Goal: Task Accomplishment & Management: Complete application form

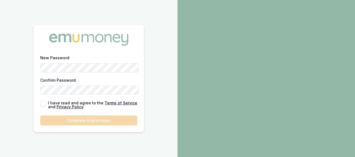
click at [42, 103] on button "button" at bounding box center [43, 104] width 6 height 6
checkbox input "true"
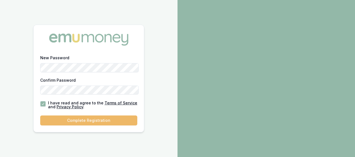
click at [82, 119] on button "Complete Registration" at bounding box center [88, 121] width 97 height 10
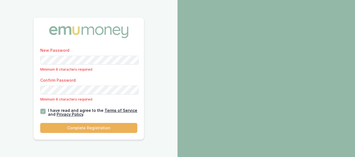
click at [99, 101] on p "Minimum 8 characters required" at bounding box center [88, 99] width 97 height 5
click at [159, 53] on div "New Password Minimum 8 characters required Confirm Password Minimum 8 character…" at bounding box center [89, 78] width 178 height 157
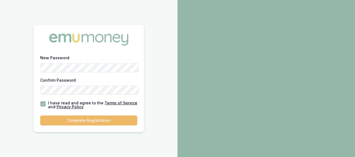
click at [81, 119] on button "Complete Registration" at bounding box center [88, 121] width 97 height 10
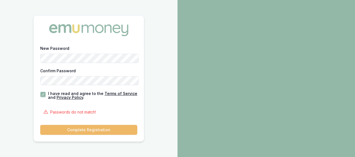
click at [64, 127] on button "Complete Registration" at bounding box center [88, 130] width 97 height 10
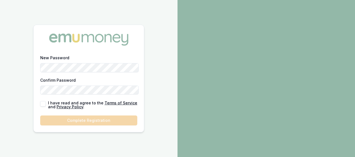
click at [41, 103] on button "button" at bounding box center [43, 104] width 6 height 6
checkbox input "true"
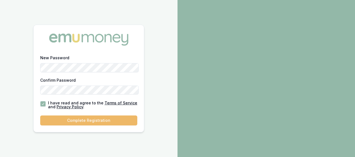
click at [80, 121] on button "Complete Registration" at bounding box center [88, 121] width 97 height 10
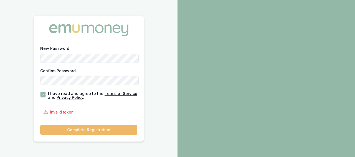
click at [97, 129] on button "Complete Registration" at bounding box center [88, 130] width 97 height 10
click at [87, 129] on button "Complete Registration" at bounding box center [88, 130] width 97 height 10
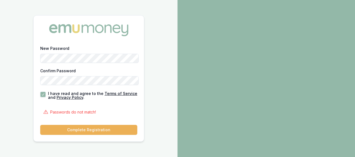
click at [162, 63] on div "New Password Confirm Password I have read and agree to the Terms of Service and…" at bounding box center [89, 78] width 178 height 157
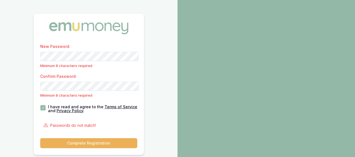
click at [64, 126] on form "New Password Minimum 8 characters required Confirm Password Minimum 8 character…" at bounding box center [88, 95] width 97 height 105
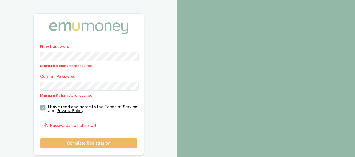
click at [74, 139] on button "Complete Registration" at bounding box center [88, 144] width 97 height 10
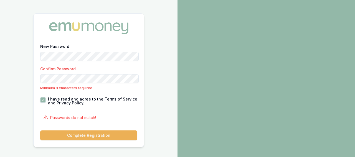
click at [74, 85] on div "Confirm Password Minimum 8 characters required" at bounding box center [88, 79] width 97 height 26
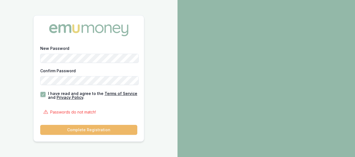
click at [91, 127] on button "Complete Registration" at bounding box center [88, 130] width 97 height 10
click at [91, 128] on button "Complete Registration" at bounding box center [88, 130] width 97 height 10
click at [91, 125] on button "Complete Registration" at bounding box center [88, 130] width 97 height 10
click at [93, 129] on button "Complete Registration" at bounding box center [88, 130] width 97 height 10
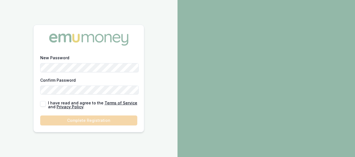
click at [39, 105] on div "New Password Confirm Password I have read and agree to the Terms of Service and…" at bounding box center [89, 93] width 111 height 78
click at [41, 105] on button "button" at bounding box center [43, 104] width 6 height 6
checkbox input "true"
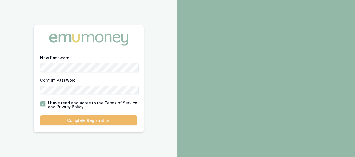
click at [90, 121] on button "Complete Registration" at bounding box center [88, 121] width 97 height 10
